Goal: Check status: Check status

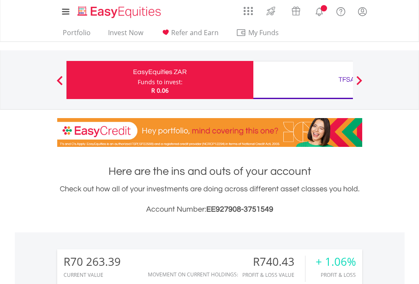
scroll to position [81, 133]
click at [138, 80] on div "Funds to invest:" at bounding box center [160, 82] width 45 height 8
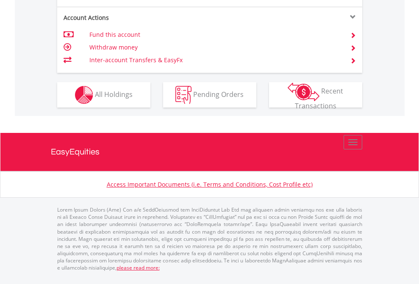
scroll to position [795, 0]
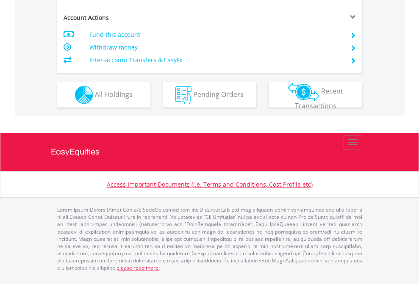
scroll to position [795, 0]
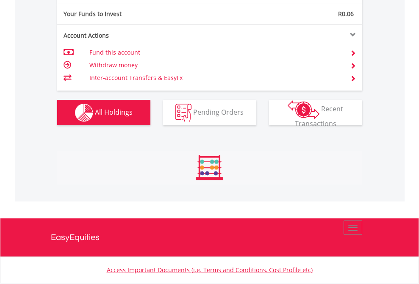
scroll to position [81, 133]
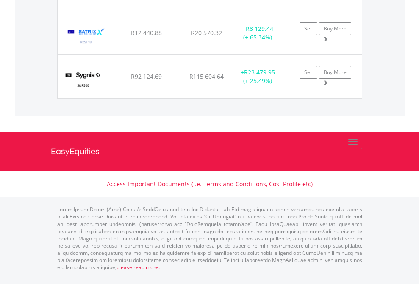
scroll to position [81, 133]
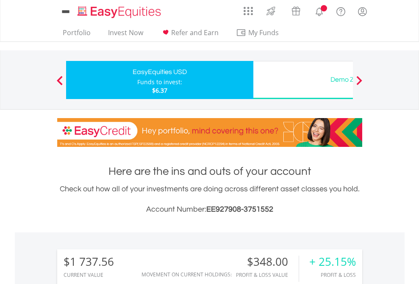
scroll to position [81, 133]
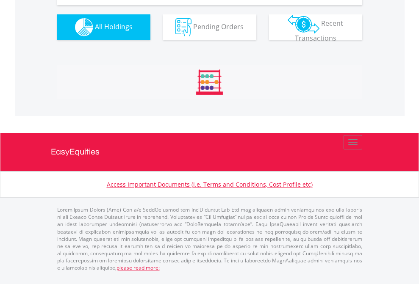
scroll to position [942, 0]
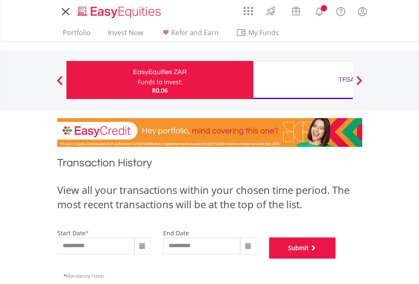
click at [336, 259] on button "Submit" at bounding box center [302, 247] width 67 height 21
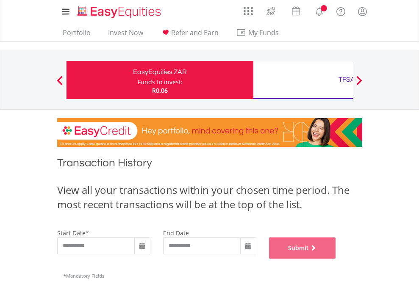
scroll to position [343, 0]
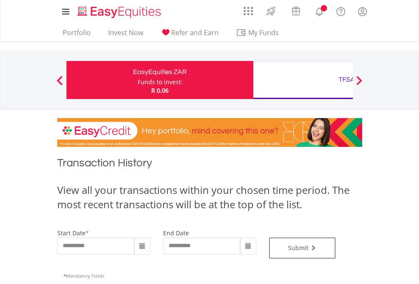
click at [303, 80] on div "TFSA" at bounding box center [346, 80] width 177 height 12
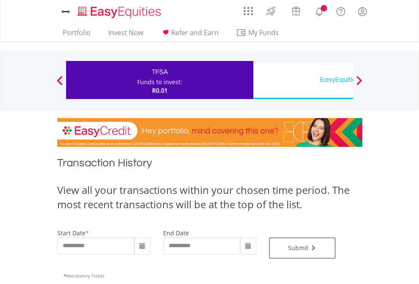
type input "**********"
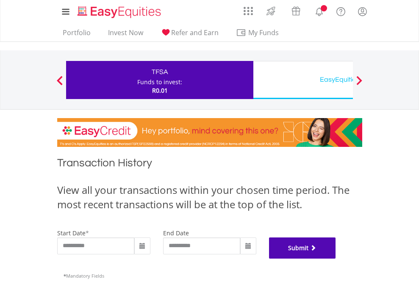
click at [336, 259] on button "Submit" at bounding box center [302, 247] width 67 height 21
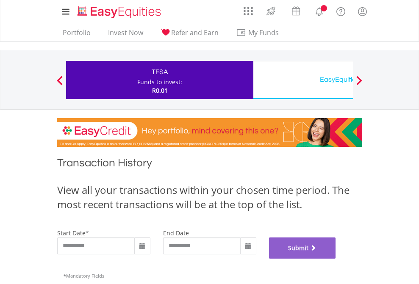
scroll to position [343, 0]
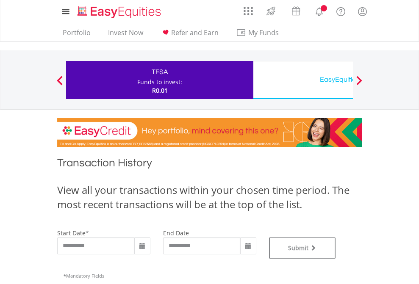
click at [303, 80] on div "EasyEquities USD" at bounding box center [346, 80] width 177 height 12
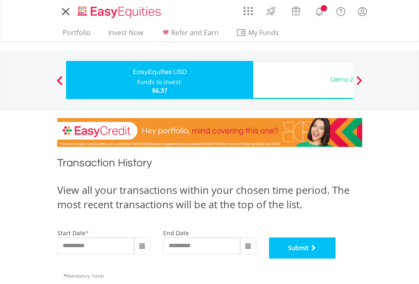
click at [336, 259] on button "Submit" at bounding box center [302, 247] width 67 height 21
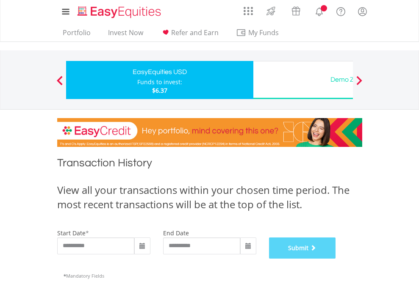
scroll to position [343, 0]
